Goal: Use online tool/utility: Utilize a website feature to perform a specific function

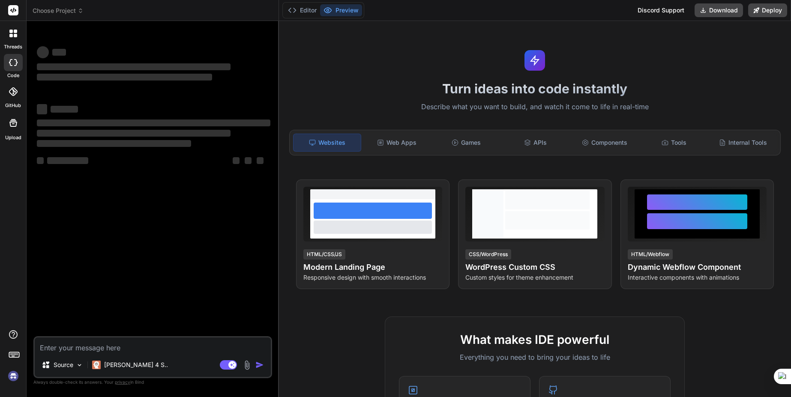
type textarea "x"
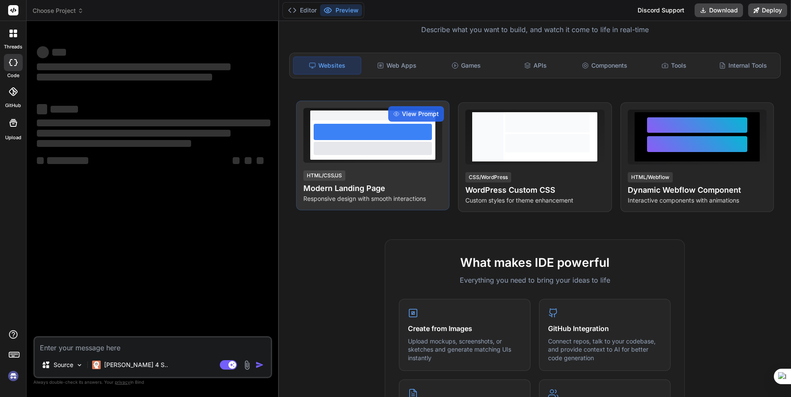
click at [352, 145] on div at bounding box center [373, 148] width 118 height 13
click at [407, 110] on span "View Prompt" at bounding box center [420, 114] width 37 height 9
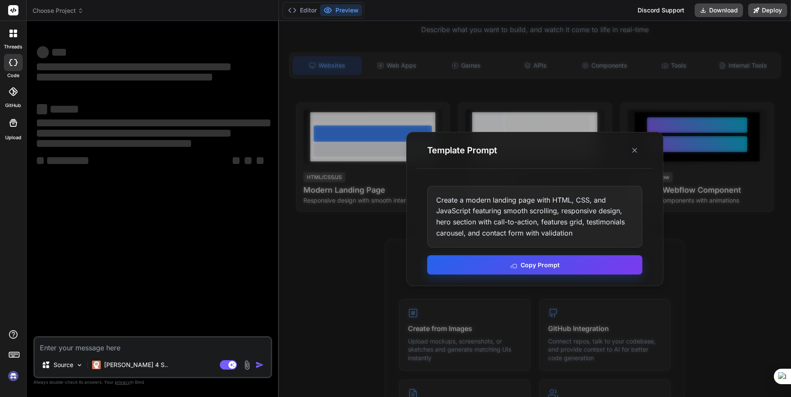
click at [496, 269] on button "Copy Prompt" at bounding box center [534, 265] width 215 height 19
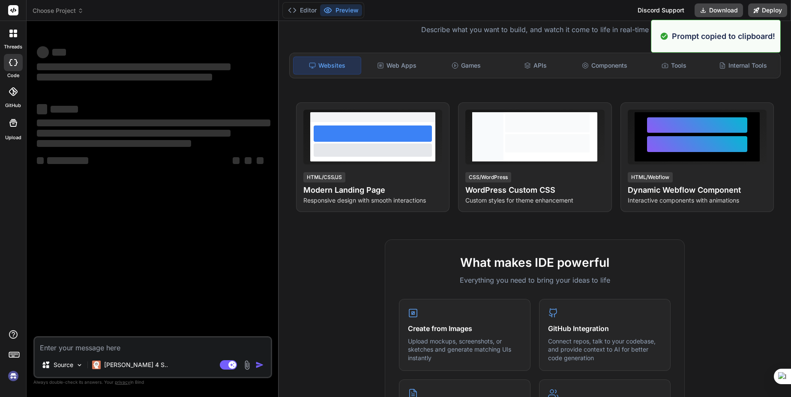
click at [64, 354] on div "Source Claude 4 S.. Agent Mode. When this toggle is activated, AI automatically…" at bounding box center [152, 358] width 239 height 42
click at [65, 347] on textarea at bounding box center [153, 345] width 236 height 15
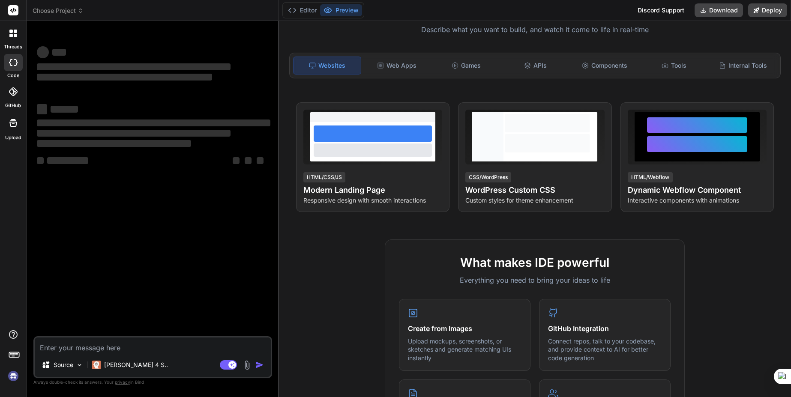
paste textarea "Create a modern landing page with HTML, CSS, and JavaScript featuring smooth sc…"
type textarea "Create a modern landing page with HTML, CSS, and JavaScript featuring smooth sc…"
type textarea "x"
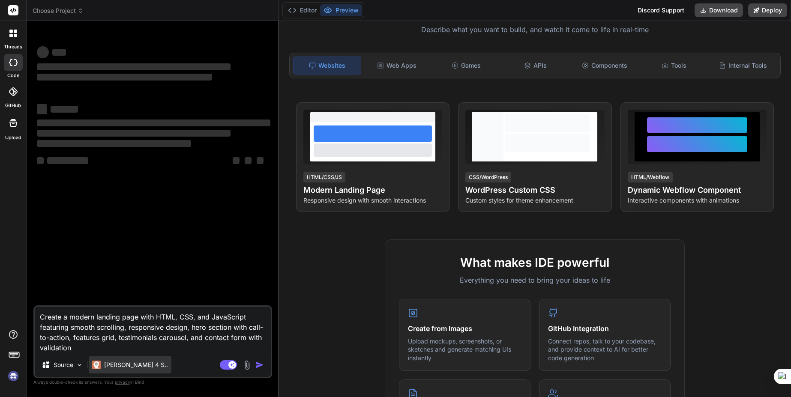
type textarea "Create a modern landing page with HTML, CSS, and JavaScript featuring smooth sc…"
click at [134, 364] on p "Claude 4 S.." at bounding box center [136, 365] width 64 height 9
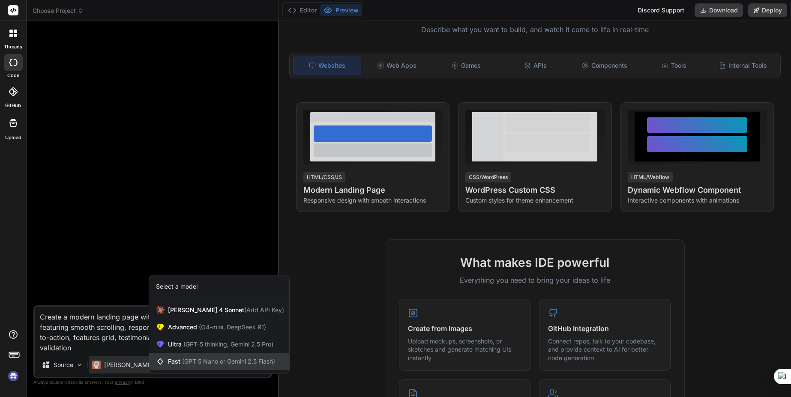
click at [172, 360] on span "Fast (GPT 5 Nano or Gemini 2.5 Flash)" at bounding box center [221, 362] width 107 height 9
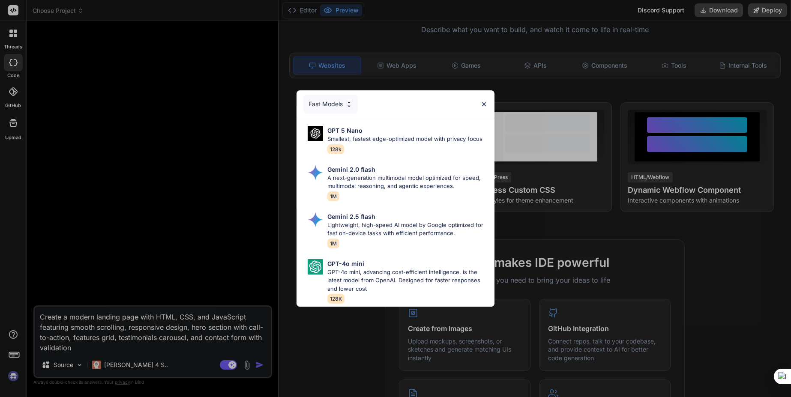
click at [143, 350] on div "Fast Models GPT 5 Nano Smallest, fastest edge-optimized model with privacy focu…" at bounding box center [395, 198] width 791 height 397
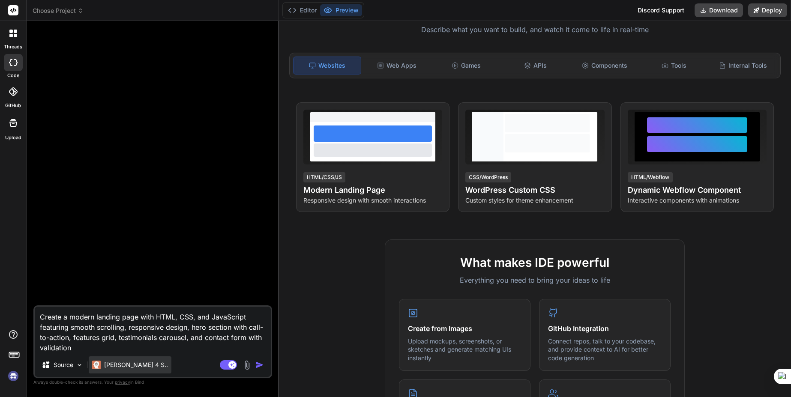
click at [136, 357] on div "Claude 4 S.." at bounding box center [130, 365] width 83 height 17
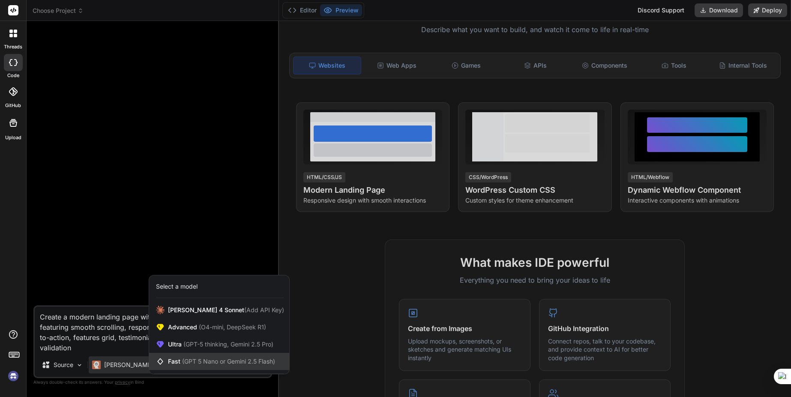
click at [231, 364] on span "(GPT 5 Nano or Gemini 2.5 Flash)" at bounding box center [228, 361] width 93 height 7
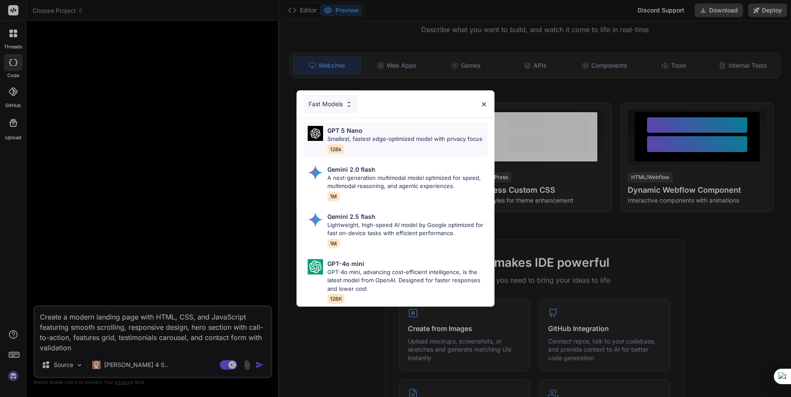
click at [359, 126] on p "GPT 5 Nano" at bounding box center [345, 130] width 35 height 9
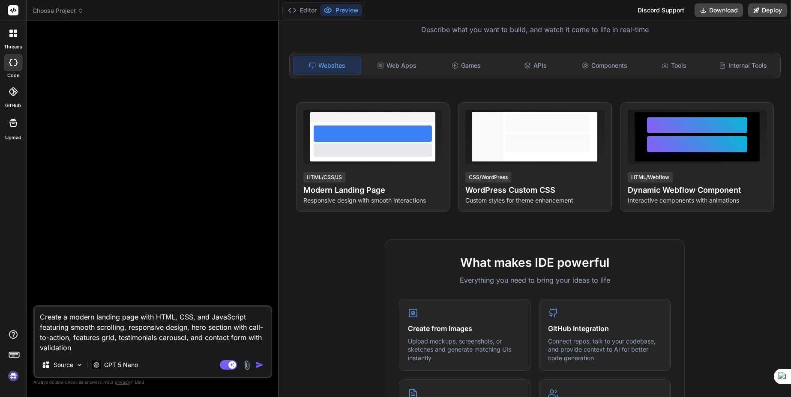
click at [256, 364] on img "button" at bounding box center [260, 365] width 9 height 9
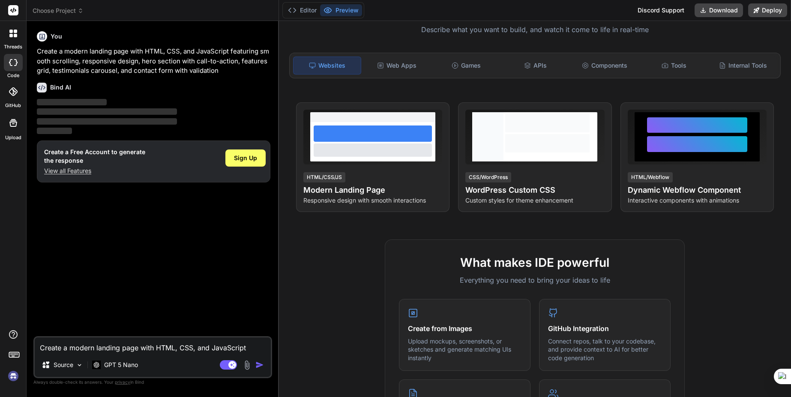
click at [320, 6] on button "Preview" at bounding box center [341, 10] width 42 height 12
click at [307, 13] on button "Editor" at bounding box center [303, 10] width 36 height 12
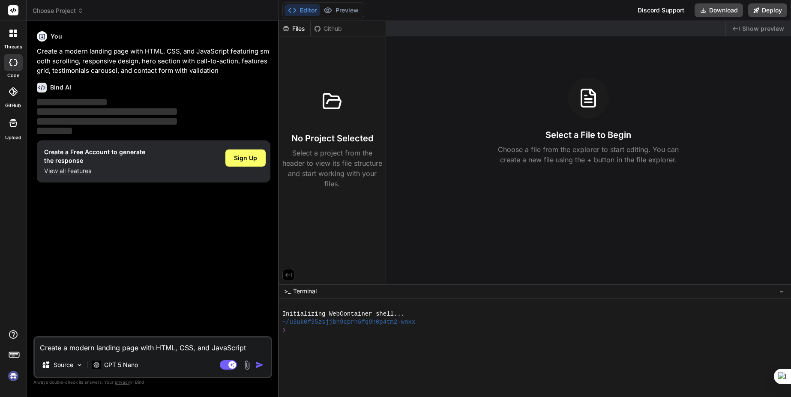
click at [318, 30] on icon at bounding box center [318, 28] width 6 height 6
click at [328, 19] on div "Editor Preview Discord Support Download Deploy" at bounding box center [535, 10] width 512 height 21
click at [332, 17] on div "Editor Preview" at bounding box center [324, 10] width 82 height 16
click at [328, 8] on icon at bounding box center [328, 10] width 9 height 9
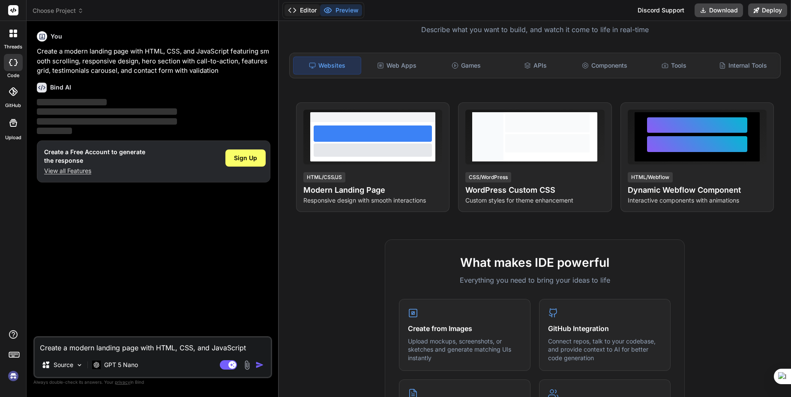
click at [310, 8] on button "Editor" at bounding box center [303, 10] width 36 height 12
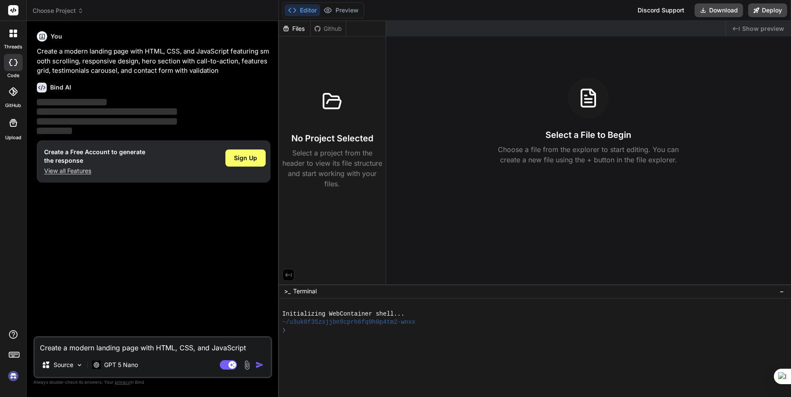
click at [9, 36] on div at bounding box center [13, 33] width 18 height 18
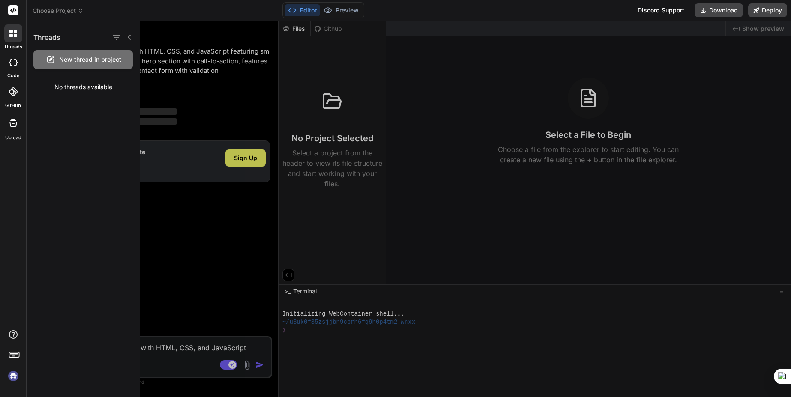
click at [9, 36] on icon at bounding box center [10, 35] width 3 height 3
click at [13, 128] on div at bounding box center [13, 123] width 21 height 21
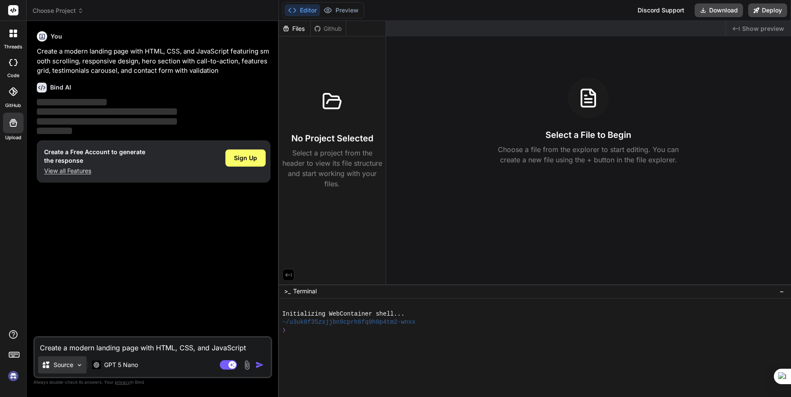
click at [58, 359] on div "Source" at bounding box center [62, 365] width 48 height 17
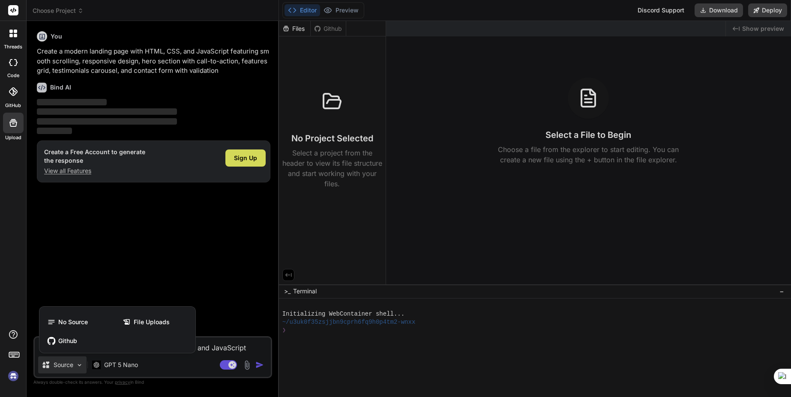
click at [71, 364] on div at bounding box center [395, 198] width 791 height 397
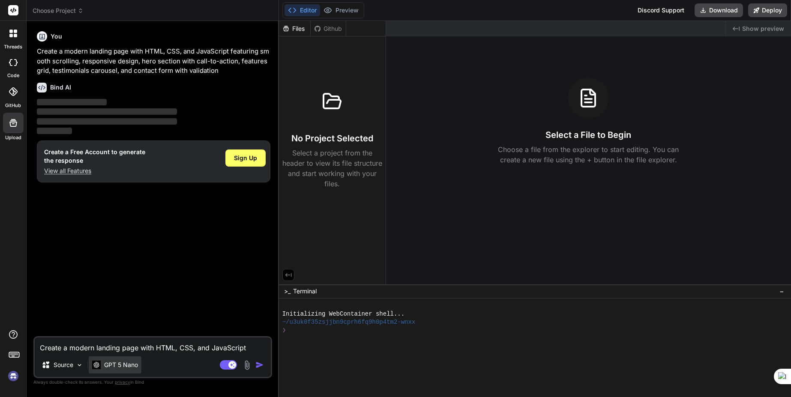
click at [105, 366] on p "GPT 5 Nano" at bounding box center [121, 365] width 34 height 9
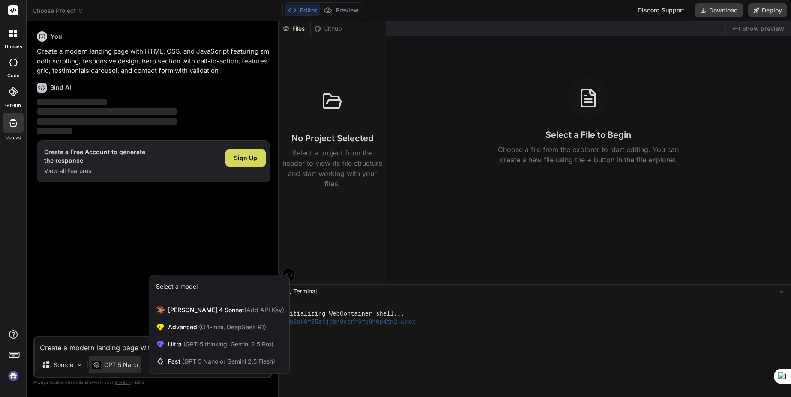
click at [109, 367] on div at bounding box center [395, 198] width 791 height 397
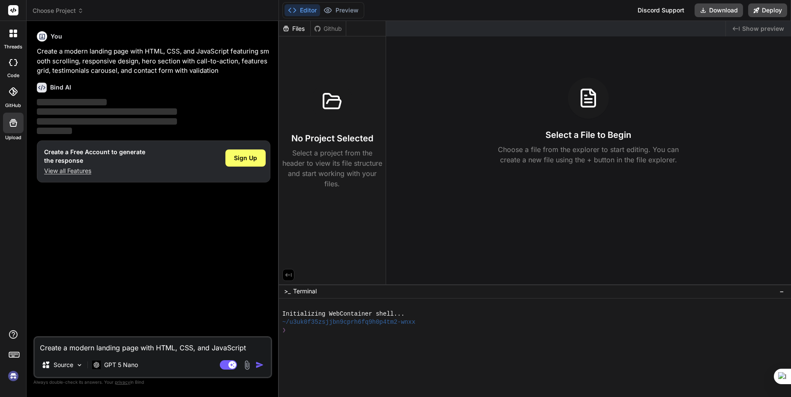
click at [10, 12] on rect at bounding box center [13, 10] width 10 height 10
click at [332, 19] on div "Editor Preview Discord Support Download Deploy" at bounding box center [535, 10] width 512 height 21
click at [336, 9] on button "Preview" at bounding box center [341, 10] width 42 height 12
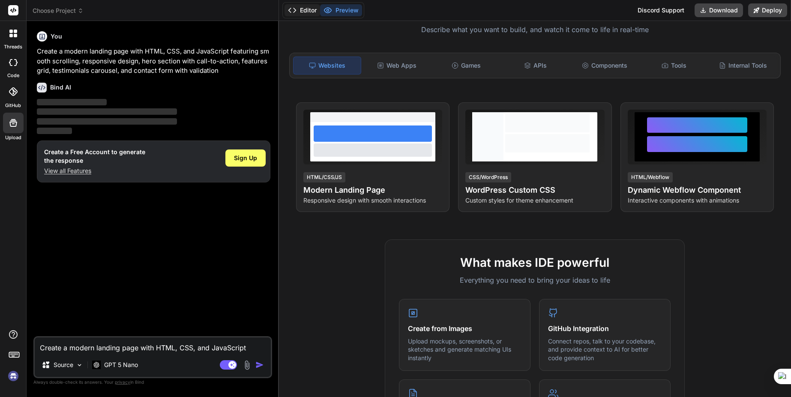
click at [309, 9] on button "Editor" at bounding box center [303, 10] width 36 height 12
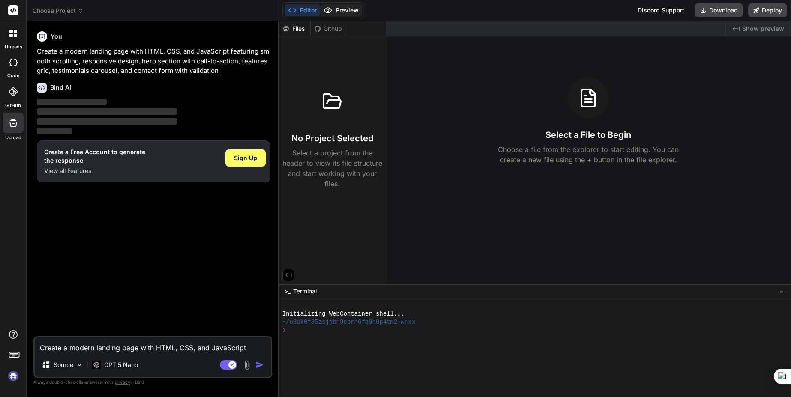
click at [356, 12] on button "Preview" at bounding box center [341, 10] width 42 height 12
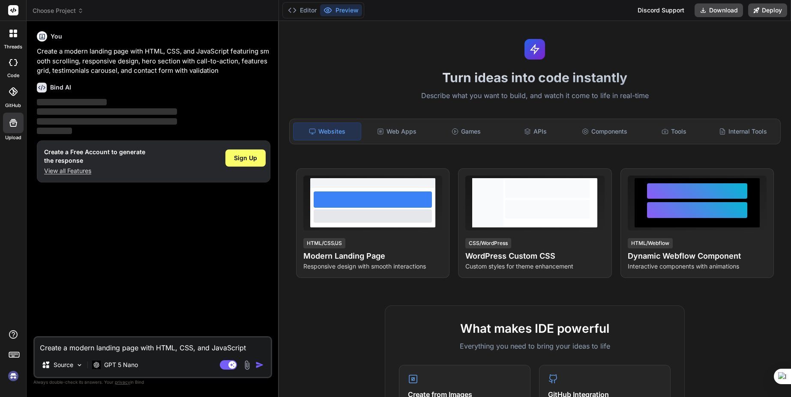
scroll to position [0, 0]
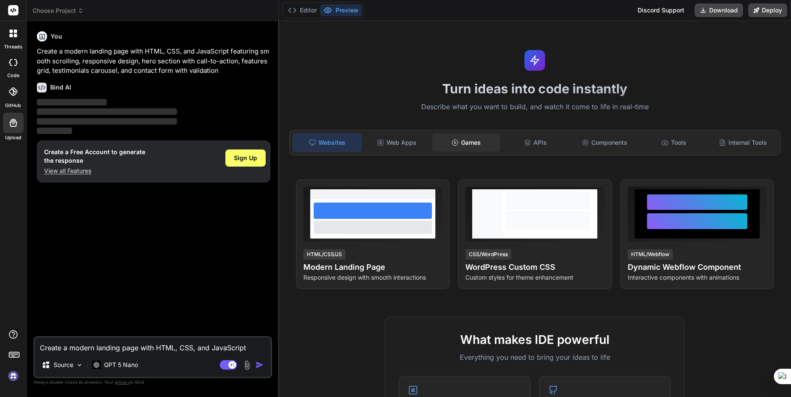
click at [450, 145] on div "Games" at bounding box center [467, 143] width 68 height 18
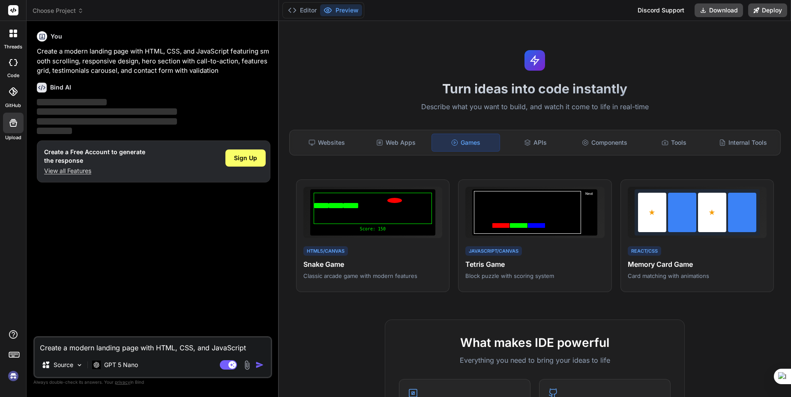
click at [11, 64] on icon at bounding box center [13, 62] width 9 height 7
type textarea "x"
click at [18, 97] on div at bounding box center [13, 91] width 19 height 19
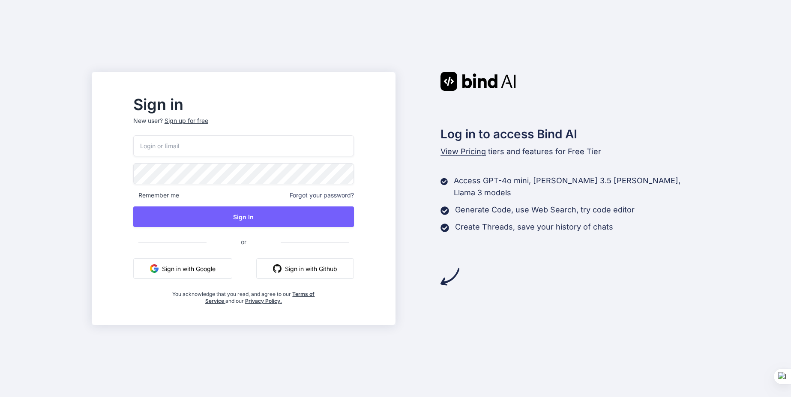
click at [491, 204] on p "Generate Code, use Web Search, try code editor" at bounding box center [545, 210] width 180 height 12
click at [527, 204] on p "Generate Code, use Web Search, try code editor" at bounding box center [545, 210] width 180 height 12
